Goal: Task Accomplishment & Management: Complete application form

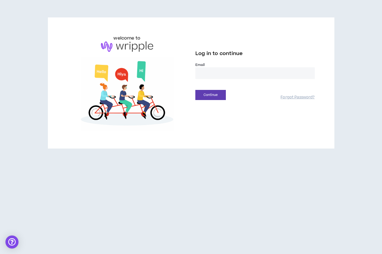
click at [214, 76] on input "email" at bounding box center [256, 73] width 120 height 12
type input "**********"
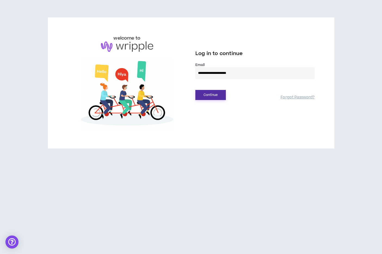
click at [212, 99] on button "Continue" at bounding box center [211, 95] width 30 height 10
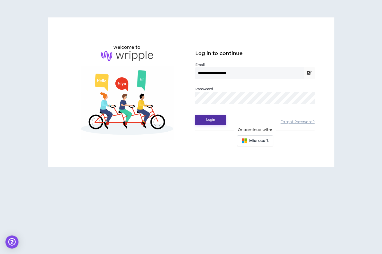
click at [196, 115] on button "Login" at bounding box center [211, 120] width 30 height 10
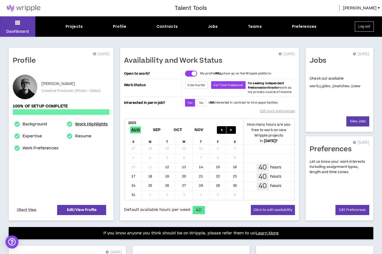
click at [85, 125] on link "Work Highlights" at bounding box center [91, 124] width 33 height 7
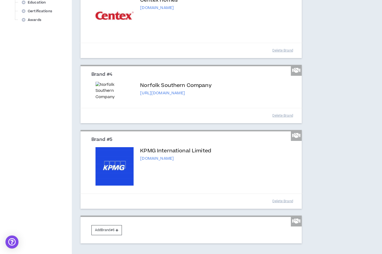
scroll to position [292, 0]
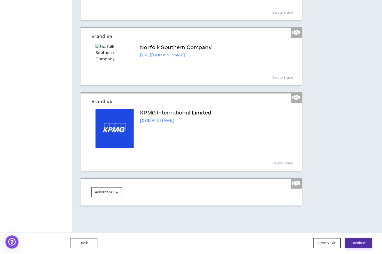
click at [358, 242] on button "Continue" at bounding box center [358, 243] width 27 height 10
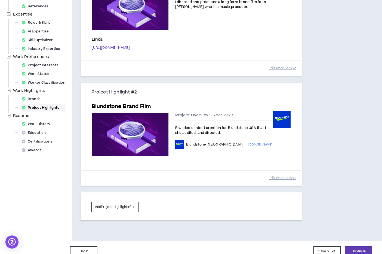
scroll to position [112, 0]
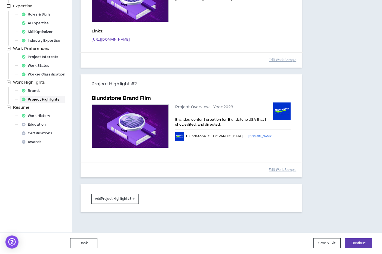
click at [282, 168] on button "Edit Work Sample" at bounding box center [283, 170] width 28 height 10
select select "****"
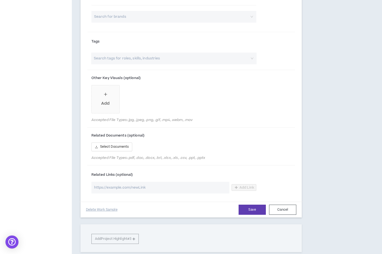
scroll to position [450, 0]
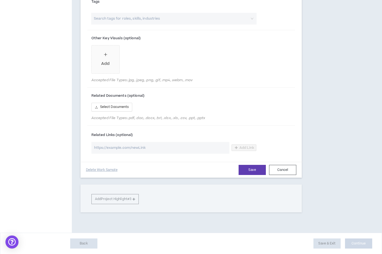
click at [193, 146] on input "url" at bounding box center [160, 148] width 138 height 12
